Goal: Find specific page/section: Find specific page/section

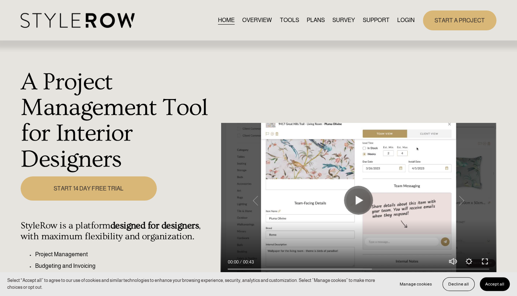
click at [403, 15] on div "HOME OVERVIEW TOOLS PLANS SURVEY SUPPORT QUESTIONS" at bounding box center [218, 20] width 394 height 15
click at [402, 17] on link "LOGIN" at bounding box center [405, 21] width 17 height 10
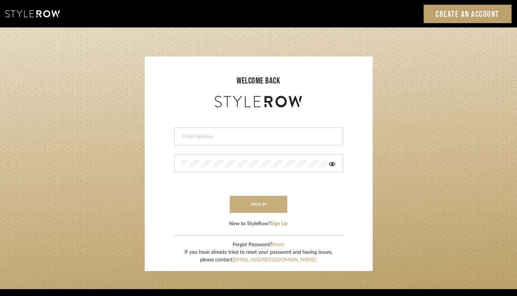
type input "Damian@studiodb.com"
click at [265, 205] on button "sign in" at bounding box center [259, 204] width 58 height 17
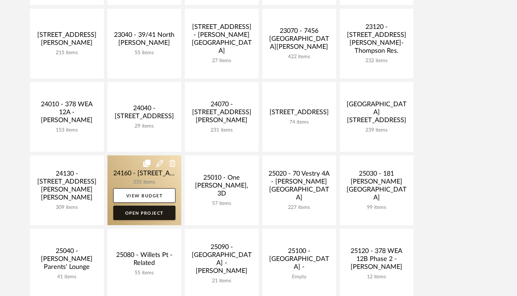
scroll to position [253, 0]
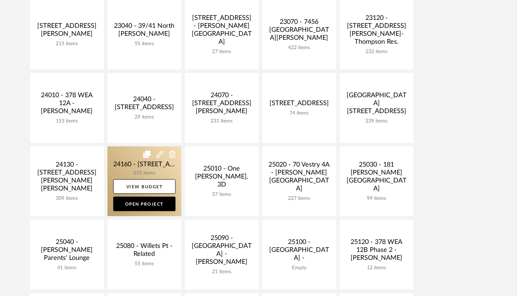
click at [126, 165] on link at bounding box center [144, 182] width 74 height 70
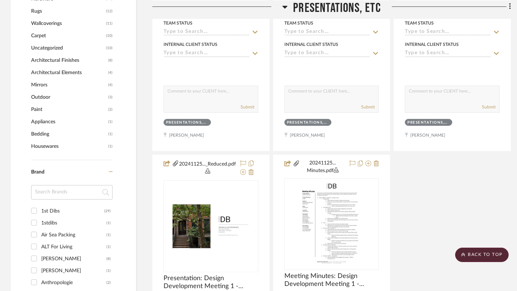
scroll to position [905, 0]
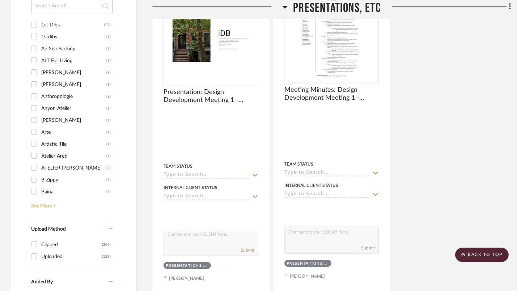
click at [52, 202] on link "See More +" at bounding box center [70, 204] width 83 height 12
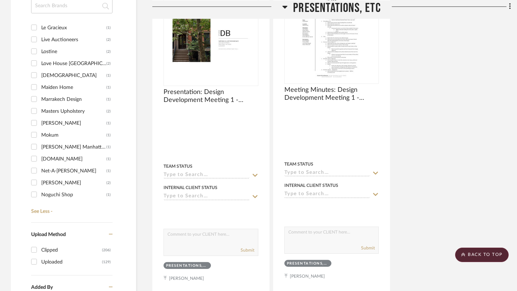
click at [55, 121] on div "[PERSON_NAME]" at bounding box center [73, 124] width 65 height 12
click at [40, 121] on input "[PERSON_NAME] (1)" at bounding box center [34, 123] width 12 height 12
checkbox input "true"
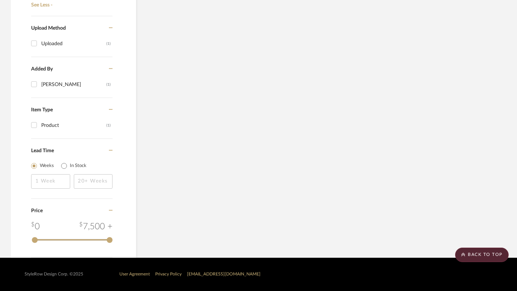
scroll to position [574, 0]
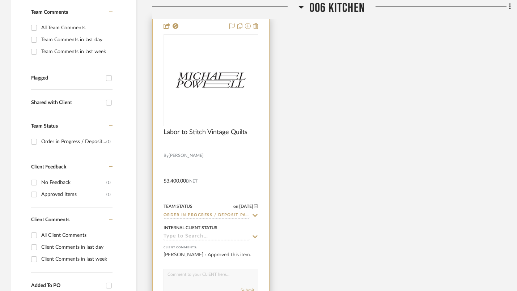
scroll to position [212, 0]
click at [196, 139] on div "Labor to Stitch Vintage Quilts" at bounding box center [211, 136] width 95 height 16
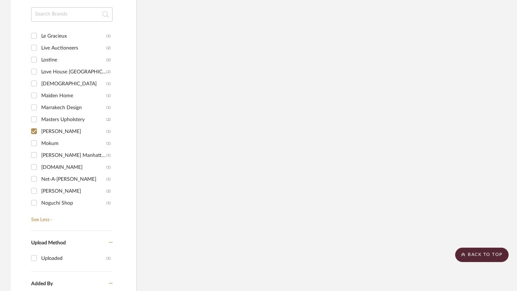
scroll to position [755, 0]
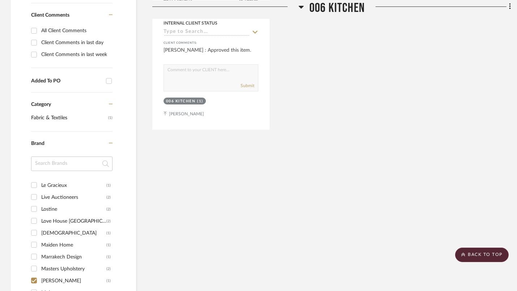
scroll to position [249, 0]
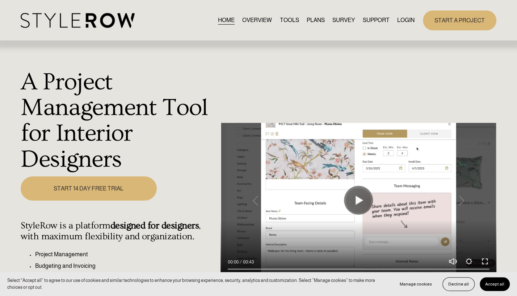
click at [402, 22] on link "LOGIN" at bounding box center [405, 21] width 17 height 10
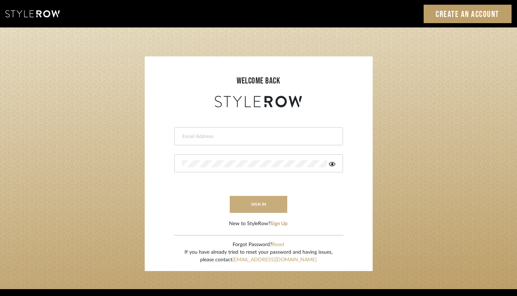
type input "[PERSON_NAME][EMAIL_ADDRESS][DOMAIN_NAME]"
click at [255, 206] on button "sign in" at bounding box center [259, 204] width 58 height 17
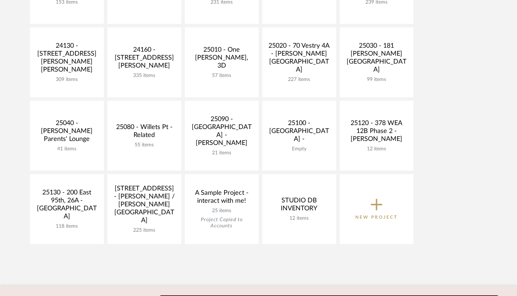
scroll to position [362, 0]
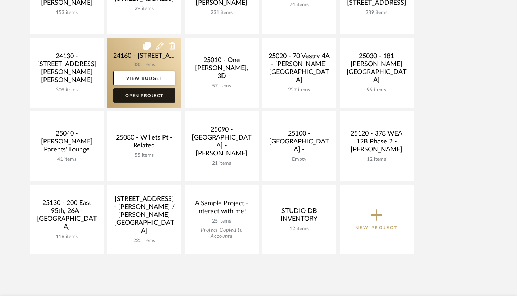
click at [144, 92] on link "Open Project" at bounding box center [144, 95] width 62 height 14
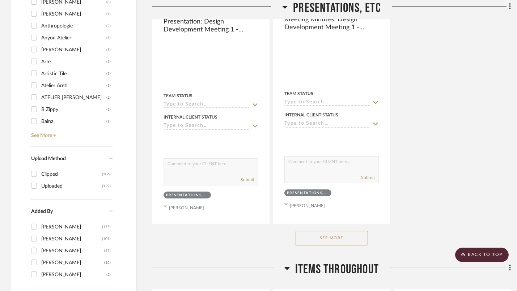
scroll to position [977, 0]
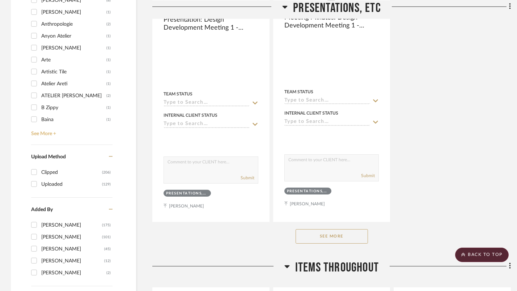
click at [39, 134] on link "See More +" at bounding box center [70, 132] width 83 height 12
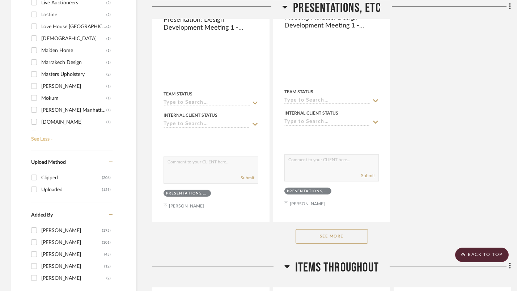
scroll to position [869, 0]
click at [49, 86] on div "[PERSON_NAME]" at bounding box center [73, 87] width 65 height 12
click at [40, 86] on input "[PERSON_NAME] (1)" at bounding box center [34, 87] width 12 height 12
checkbox input "true"
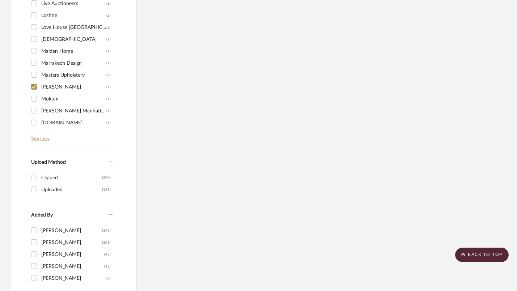
scroll to position [647, 0]
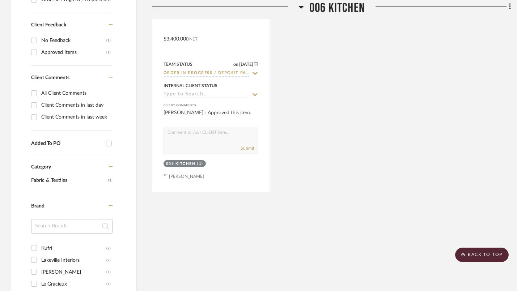
scroll to position [321, 0]
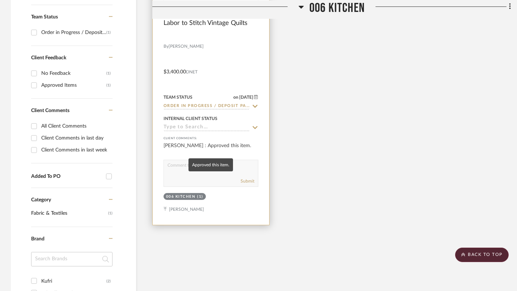
click at [251, 143] on div "[PERSON_NAME] : Approved this item." at bounding box center [211, 149] width 95 height 14
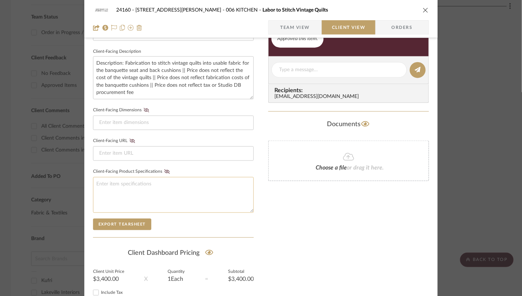
scroll to position [307, 0]
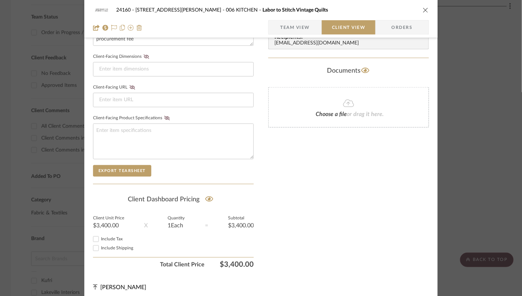
click at [283, 66] on div "Documents" at bounding box center [348, 72] width 161 height 12
